Goal: Task Accomplishment & Management: Use online tool/utility

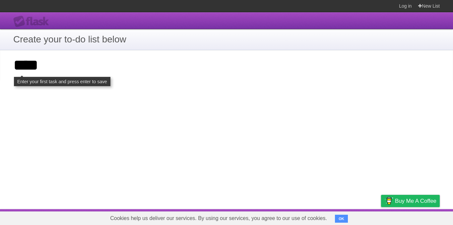
click input "**********" at bounding box center [0, 0] width 0 height 0
type input "***"
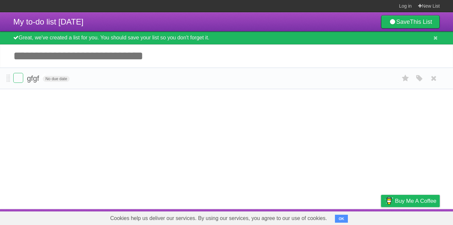
click at [35, 82] on span "gfgf" at bounding box center [34, 78] width 14 height 8
